Goal: Download file/media

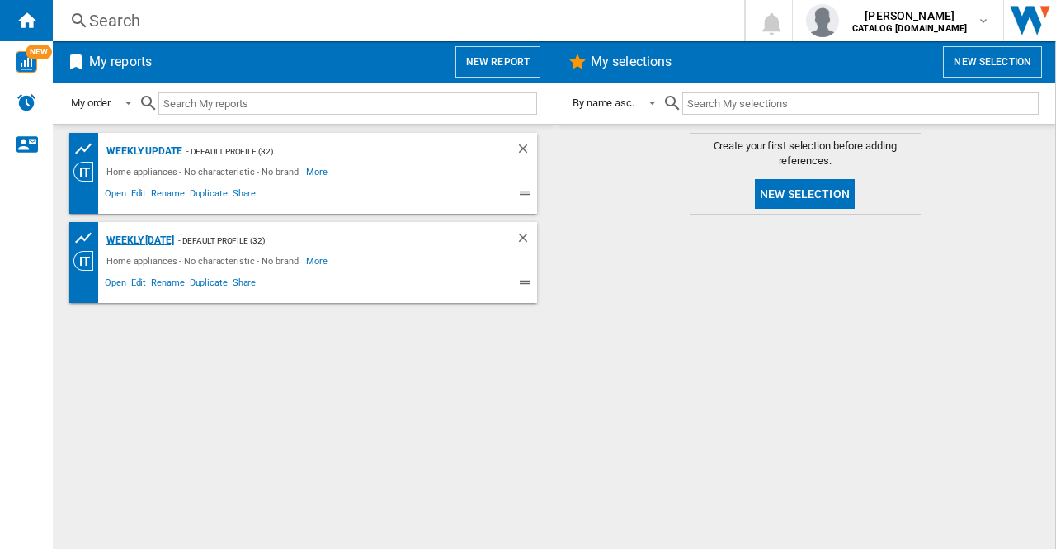
click at [174, 245] on div "Weekly [DATE]" at bounding box center [138, 240] width 72 height 21
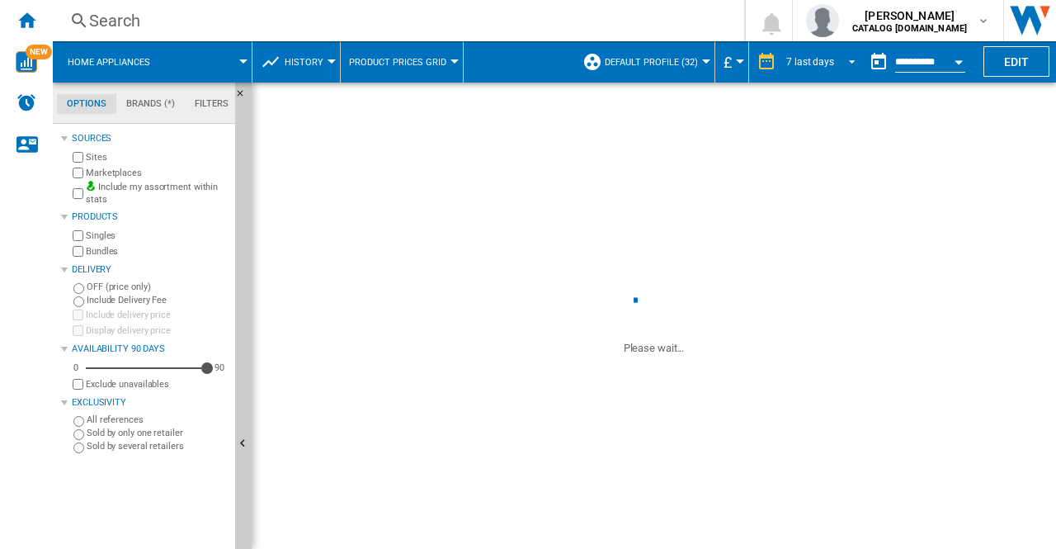
click at [853, 62] on span "REPORTS.WIZARD.STEPS.REPORT.STEPS.REPORT_OPTIONS.PERIOD: 7 last days" at bounding box center [848, 60] width 20 height 15
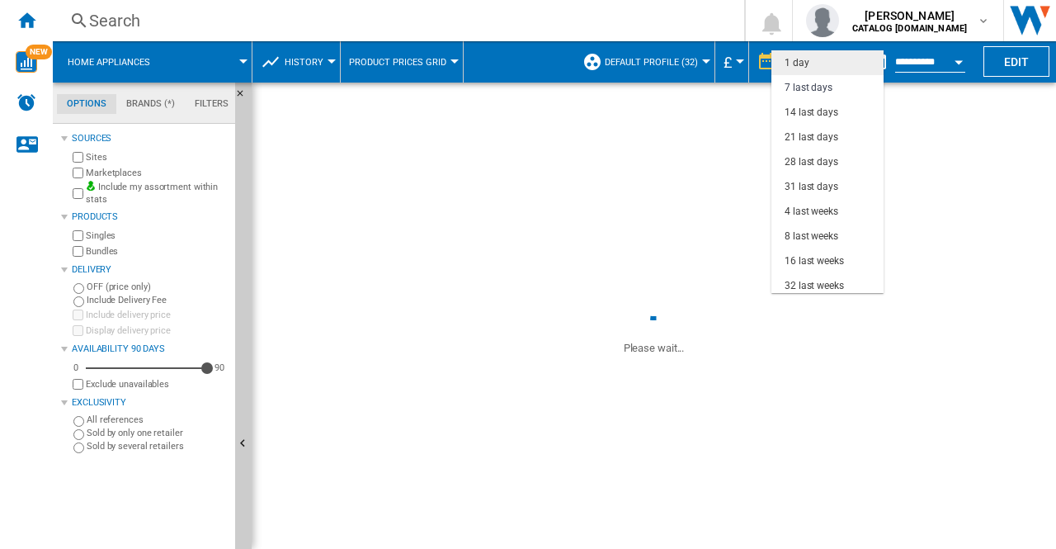
click at [796, 62] on div "1 day" at bounding box center [797, 63] width 25 height 14
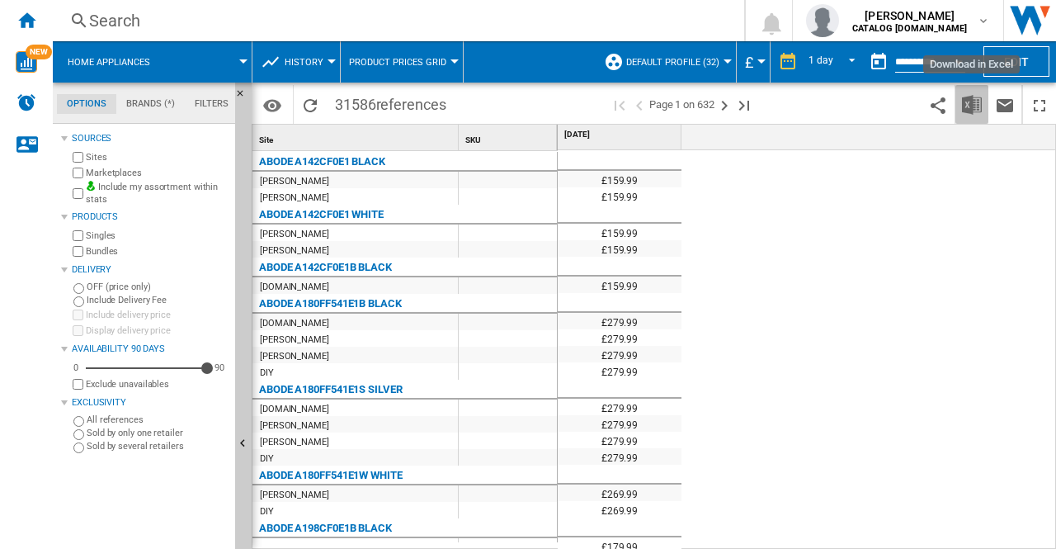
click at [971, 97] on img "Download in Excel" at bounding box center [972, 105] width 20 height 20
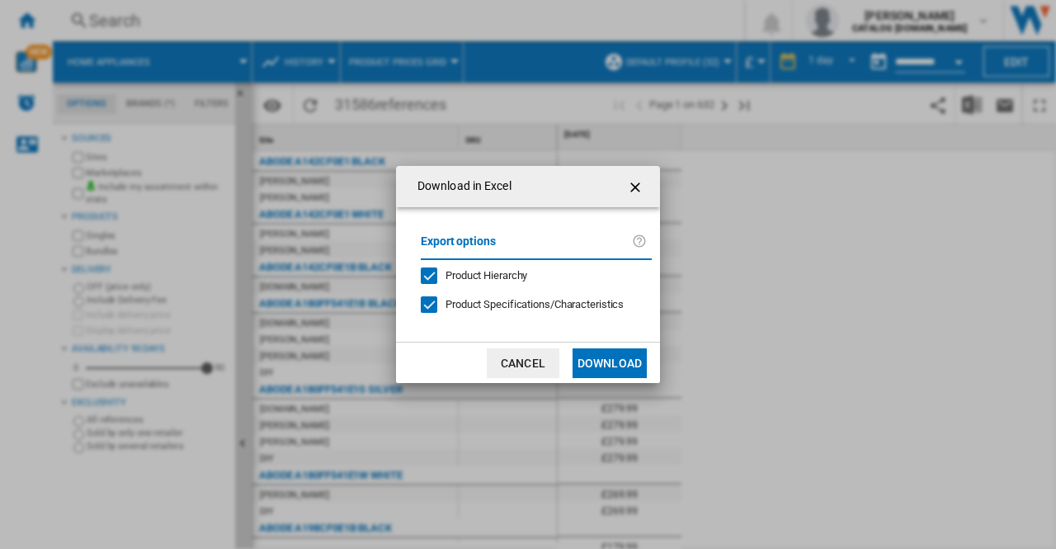
click at [598, 361] on button "Download" at bounding box center [610, 363] width 74 height 30
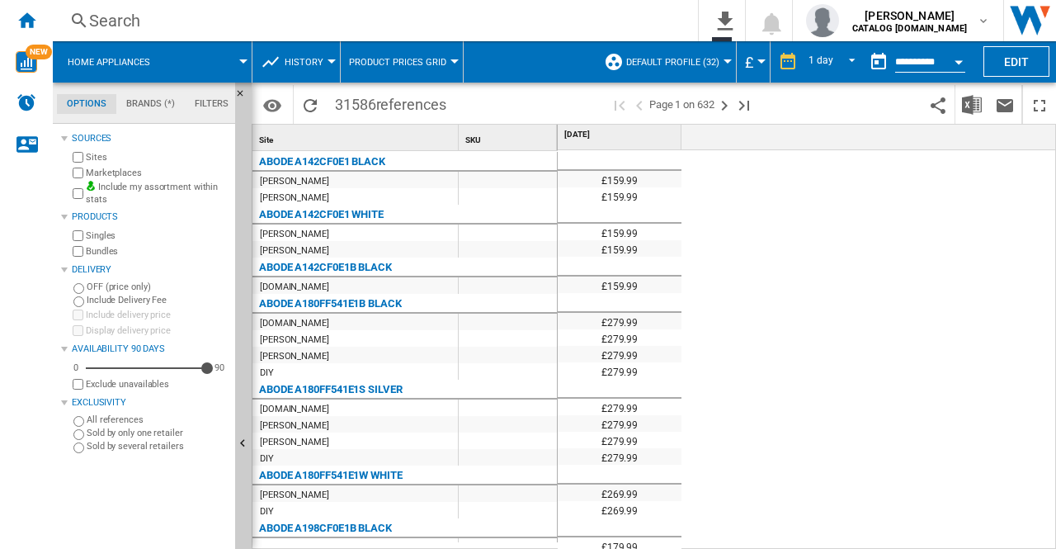
click at [923, 273] on div "£159.99 £159.99 £159.99 £159.99 £159.99 £279.99 £279.99 £279.99 £279.99 £279.99…" at bounding box center [807, 350] width 499 height 400
click at [863, 250] on div "£159.99 £159.99 £159.99 £159.99 £159.99 £279.99 £279.99 £279.99 £279.99 £279.99…" at bounding box center [807, 350] width 499 height 400
